Goal: Task Accomplishment & Management: Complete application form

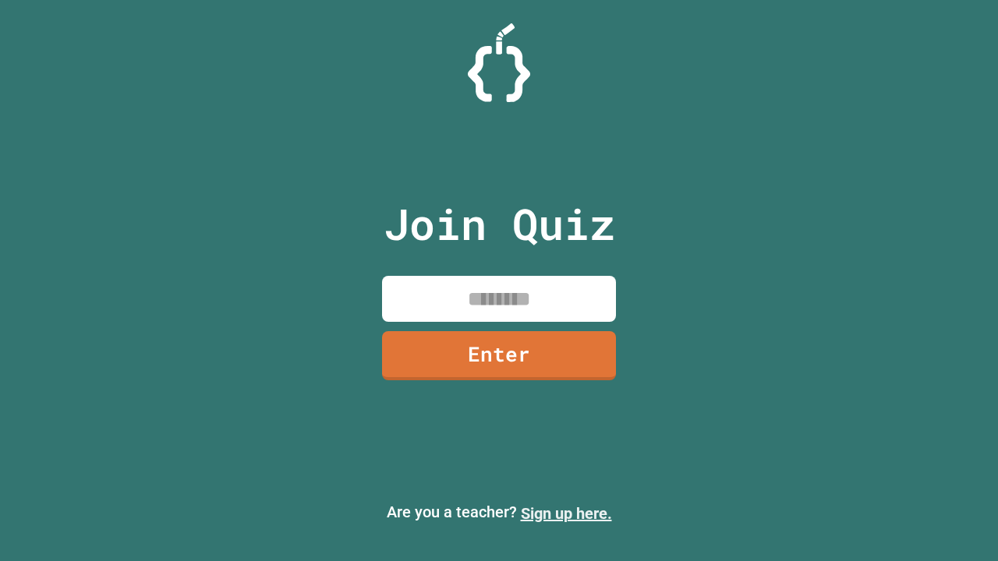
click at [566, 514] on link "Sign up here." at bounding box center [566, 513] width 91 height 19
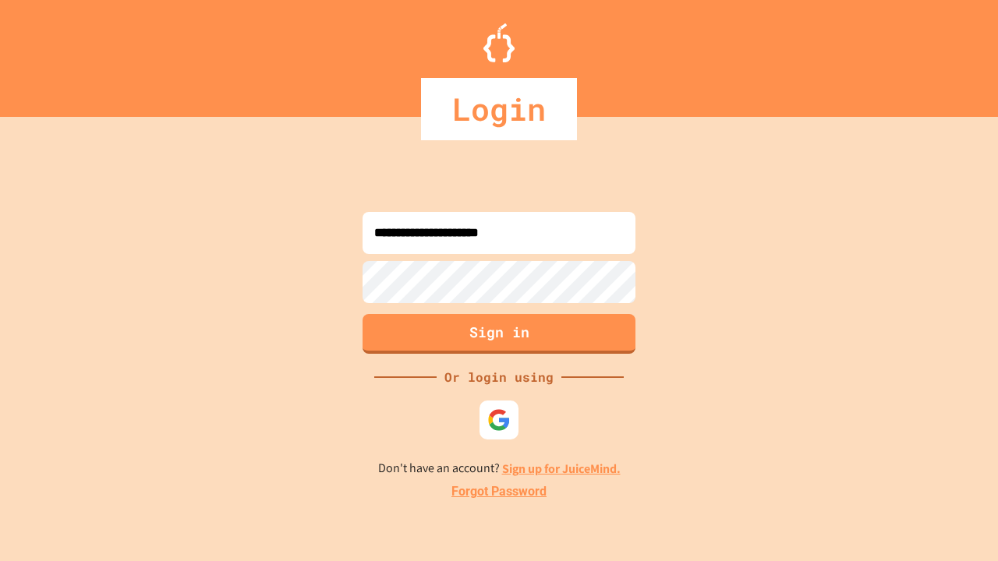
type input "**********"
